Goal: Task Accomplishment & Management: Manage account settings

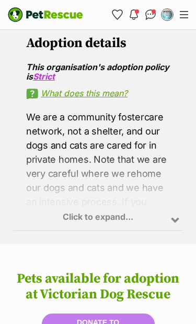
scroll to position [910, 0]
click at [168, 18] on img "My account" at bounding box center [167, 14] width 10 height 10
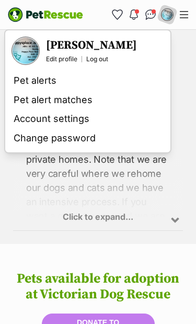
click at [155, 10] on link "Conversations" at bounding box center [150, 14] width 17 height 17
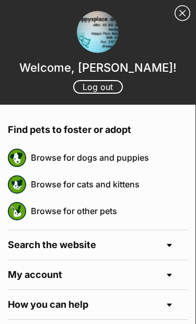
click at [184, 9] on link "Close Sidebar" at bounding box center [183, 13] width 16 height 16
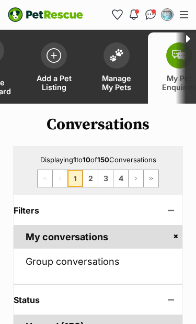
scroll to position [0, 38]
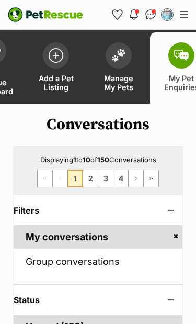
click at [134, 55] on link "Manage My Pets" at bounding box center [118, 67] width 63 height 71
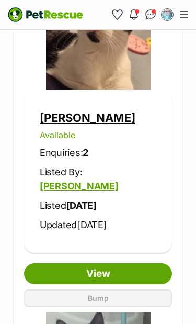
scroll to position [956, 0]
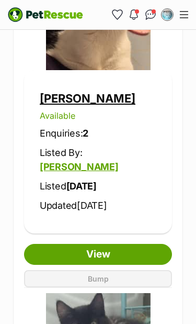
click at [101, 244] on link "View" at bounding box center [98, 254] width 148 height 21
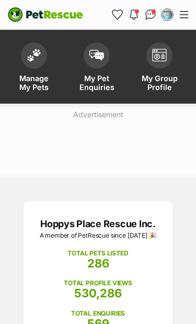
scroll to position [0, 123]
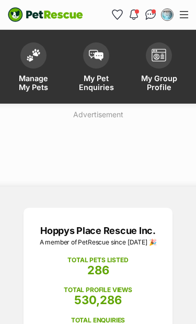
click at [157, 79] on span "My Group Profile" at bounding box center [159, 83] width 37 height 18
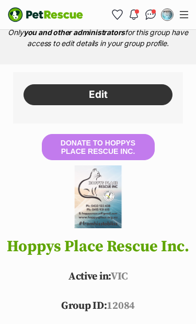
scroll to position [288, 0]
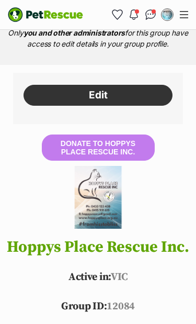
click at [125, 99] on link "Edit" at bounding box center [98, 95] width 149 height 21
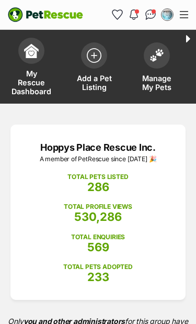
scroll to position [289, 0]
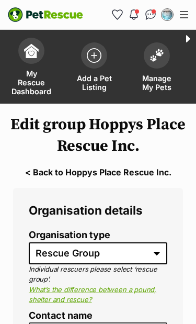
select select "rescue group"
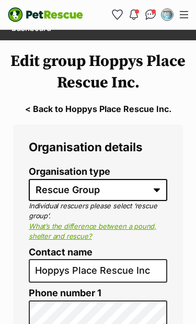
scroll to position [66, 0]
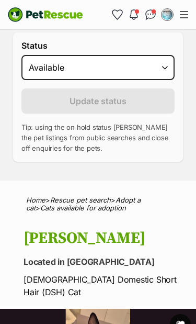
click at [95, 50] on label "Status" at bounding box center [97, 45] width 153 height 9
click at [95, 55] on select "Draft - not available as listing has enquires Available On hold Adopted" at bounding box center [97, 67] width 153 height 25
click at [173, 262] on p "Located in Melton" at bounding box center [104, 261] width 160 height 15
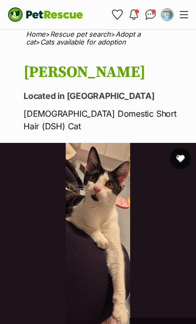
scroll to position [870, 0]
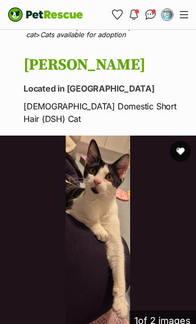
click at [110, 257] on img at bounding box center [98, 233] width 196 height 196
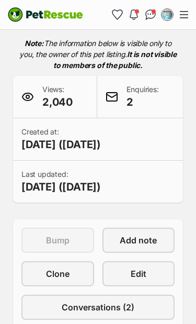
scroll to position [310, 0]
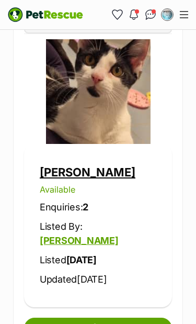
scroll to position [890, 0]
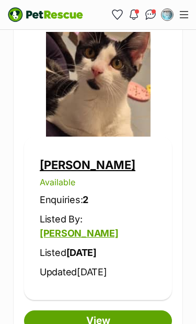
click at [154, 10] on link "Conversations" at bounding box center [150, 14] width 17 height 17
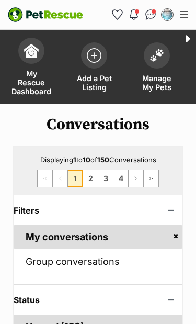
click at [90, 180] on link "2" at bounding box center [90, 178] width 15 height 17
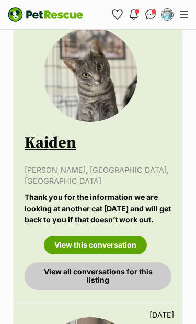
scroll to position [1171, 0]
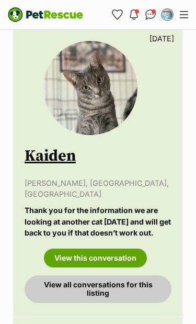
click at [184, 20] on button "Menu" at bounding box center [184, 15] width 17 height 16
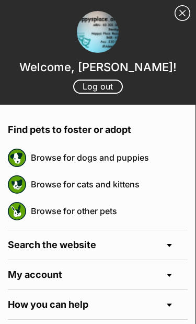
click at [186, 17] on link "Close Sidebar" at bounding box center [183, 13] width 16 height 16
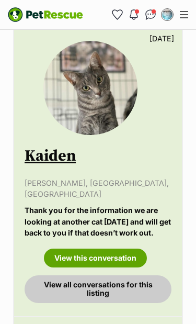
click at [149, 16] on img "Conversations" at bounding box center [150, 14] width 11 height 10
click at [137, 17] on img "Notifications" at bounding box center [134, 14] width 8 height 10
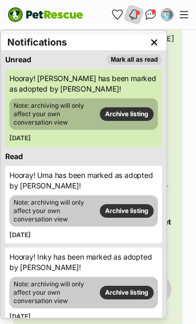
click at [188, 7] on button "Menu" at bounding box center [184, 15] width 17 height 16
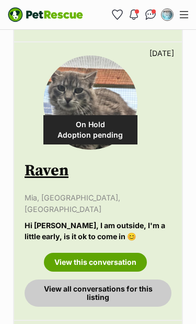
scroll to position [1747, 0]
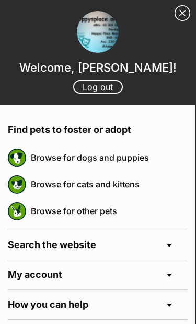
click at [183, 15] on link "Close Sidebar" at bounding box center [183, 13] width 16 height 16
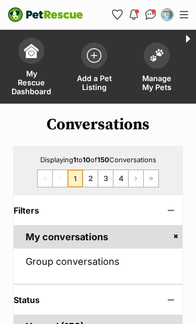
click at [158, 60] on img at bounding box center [157, 56] width 15 height 14
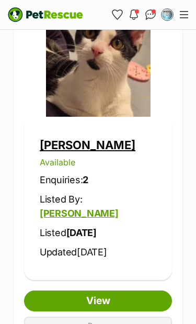
scroll to position [910, 0]
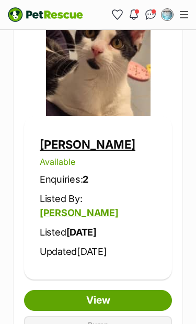
click at [129, 290] on link "View" at bounding box center [98, 300] width 148 height 21
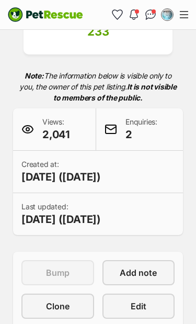
scroll to position [322, 0]
click at [157, 315] on link "Edit" at bounding box center [139, 305] width 73 height 25
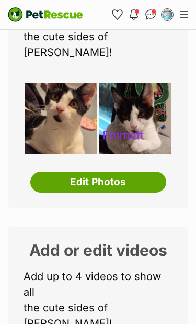
scroll to position [225, 0]
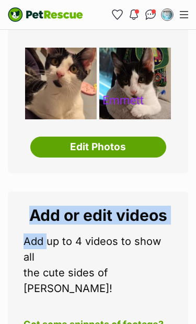
click at [180, 229] on div "Add or edit videos Add up to 4 videos to show all the cute sides of Emmett! Got…" at bounding box center [98, 307] width 180 height 233
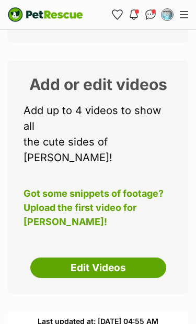
scroll to position [357, 0]
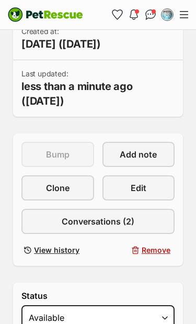
scroll to position [461, 0]
click at [150, 217] on link "Conversations (2)" at bounding box center [97, 221] width 153 height 25
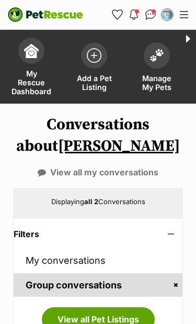
click at [142, 250] on link "My conversations" at bounding box center [98, 260] width 169 height 24
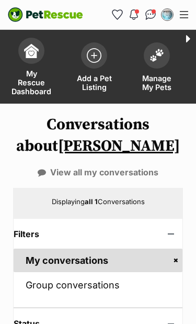
click at [178, 17] on button "Menu" at bounding box center [184, 15] width 17 height 16
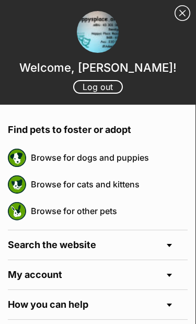
click at [112, 87] on link "Log out" at bounding box center [98, 87] width 50 height 14
